Goal: Task Accomplishment & Management: Manage account settings

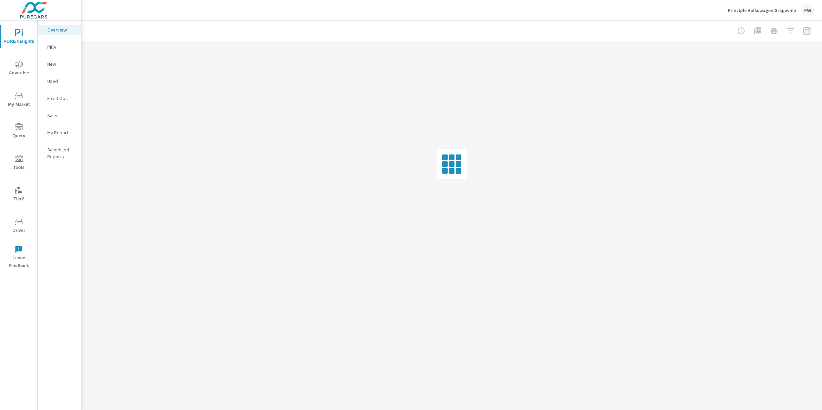
click at [16, 96] on icon "nav menu" at bounding box center [19, 96] width 8 height 8
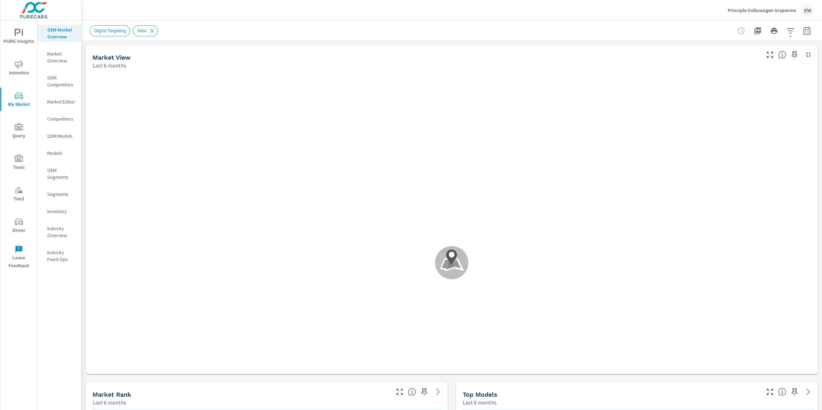
scroll to position [0, 0]
click at [54, 105] on p "Market Editor" at bounding box center [61, 101] width 28 height 7
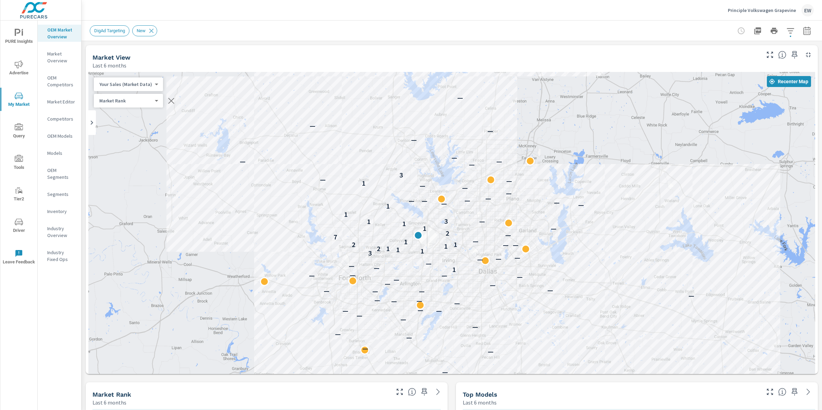
drag, startPoint x: 258, startPoint y: 257, endPoint x: 219, endPoint y: 235, distance: 44.2
click at [219, 235] on div "— — — — — — — — — — — — — — — — — — — — — — — — — — — — — — — — 1 — — — — — — 3…" at bounding box center [451, 252] width 727 height 360
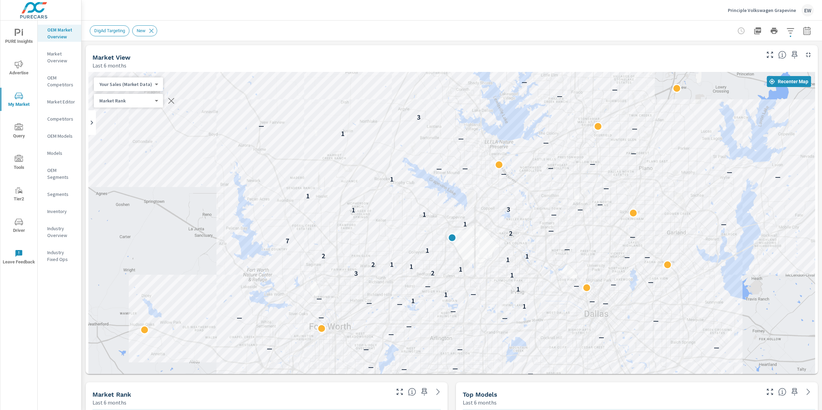
drag, startPoint x: 331, startPoint y: 237, endPoint x: 177, endPoint y: 242, distance: 153.5
click at [177, 242] on div "— — — — — — — — — — — — — — — — — — — — — — — — — — — — — — 1 — — — — 1 — 1 — 1…" at bounding box center [451, 252] width 727 height 360
click at [767, 10] on p "Principle Volkswagen Grapevine" at bounding box center [762, 10] width 68 height 6
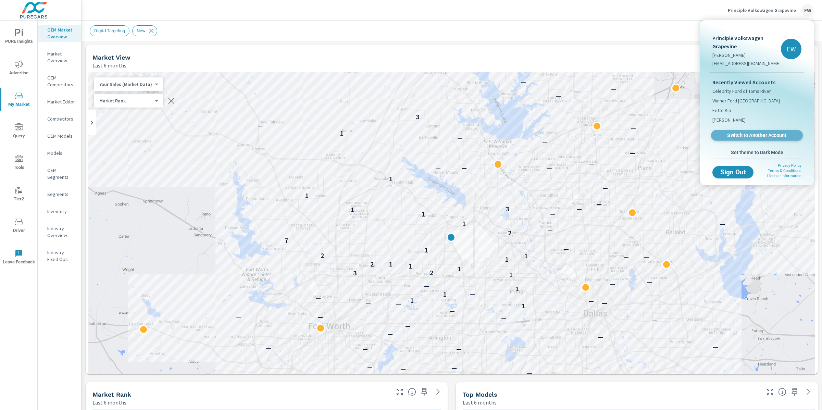
click at [737, 139] on span "Switch to Another Account" at bounding box center [757, 135] width 84 height 7
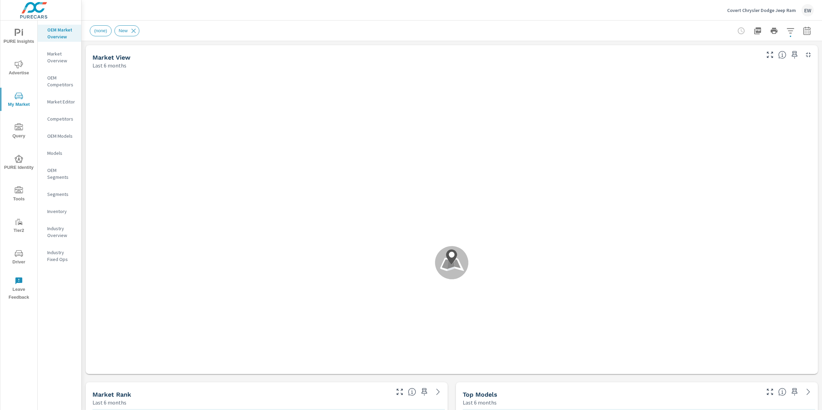
scroll to position [0, 0]
